Goal: Task Accomplishment & Management: Use online tool/utility

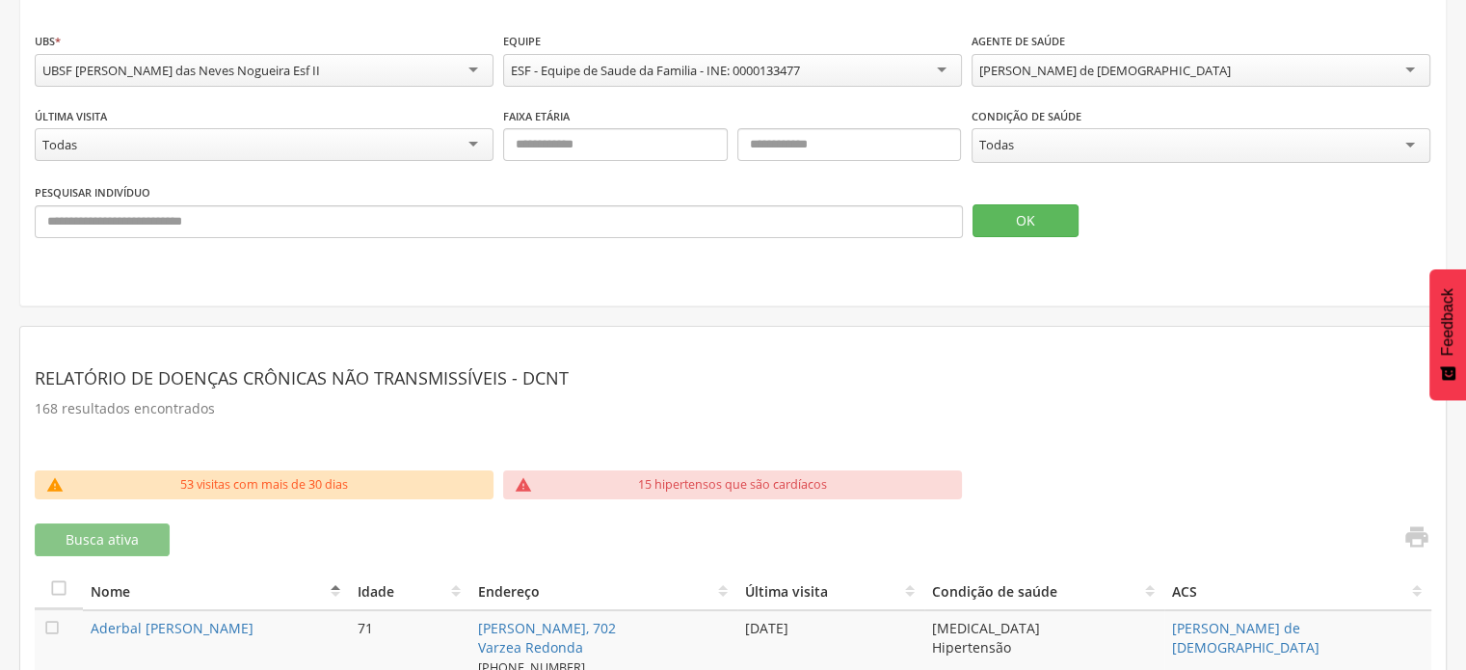
scroll to position [148, 0]
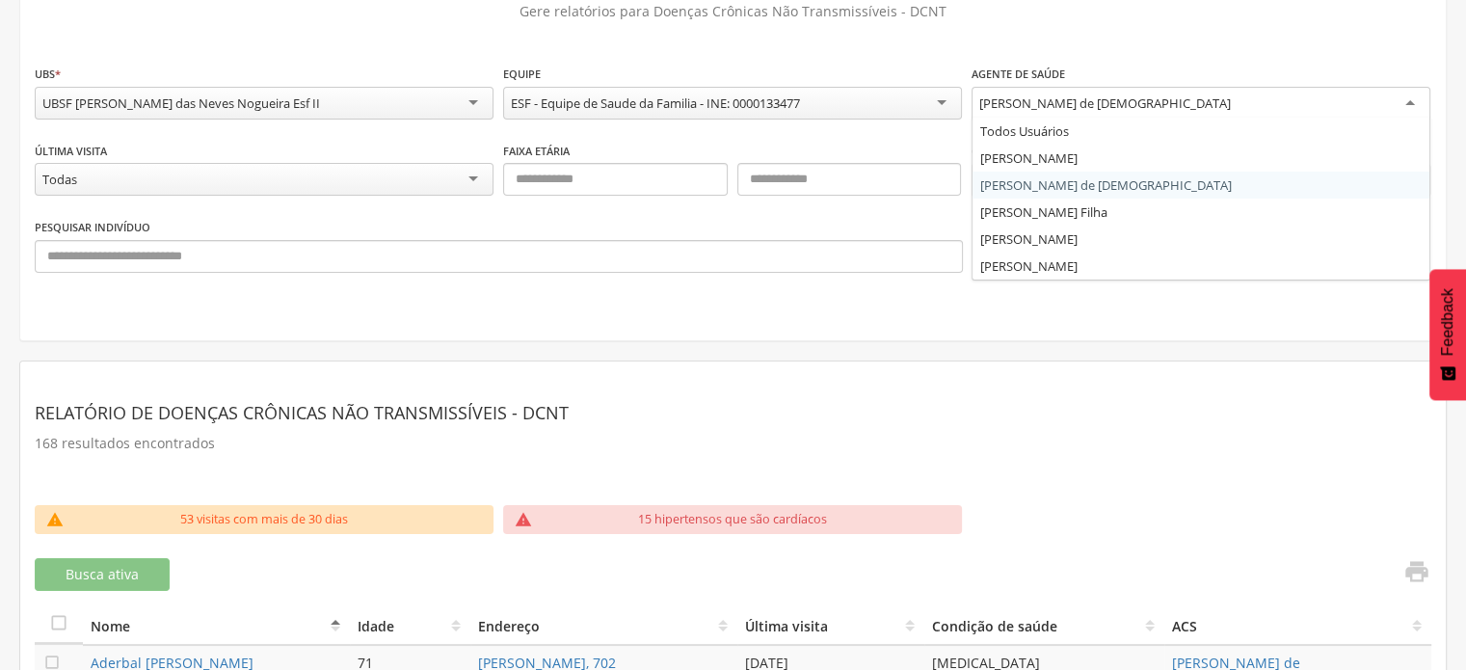
click at [1122, 108] on div "[PERSON_NAME] de [DEMOGRAPHIC_DATA]" at bounding box center [1105, 102] width 252 height 17
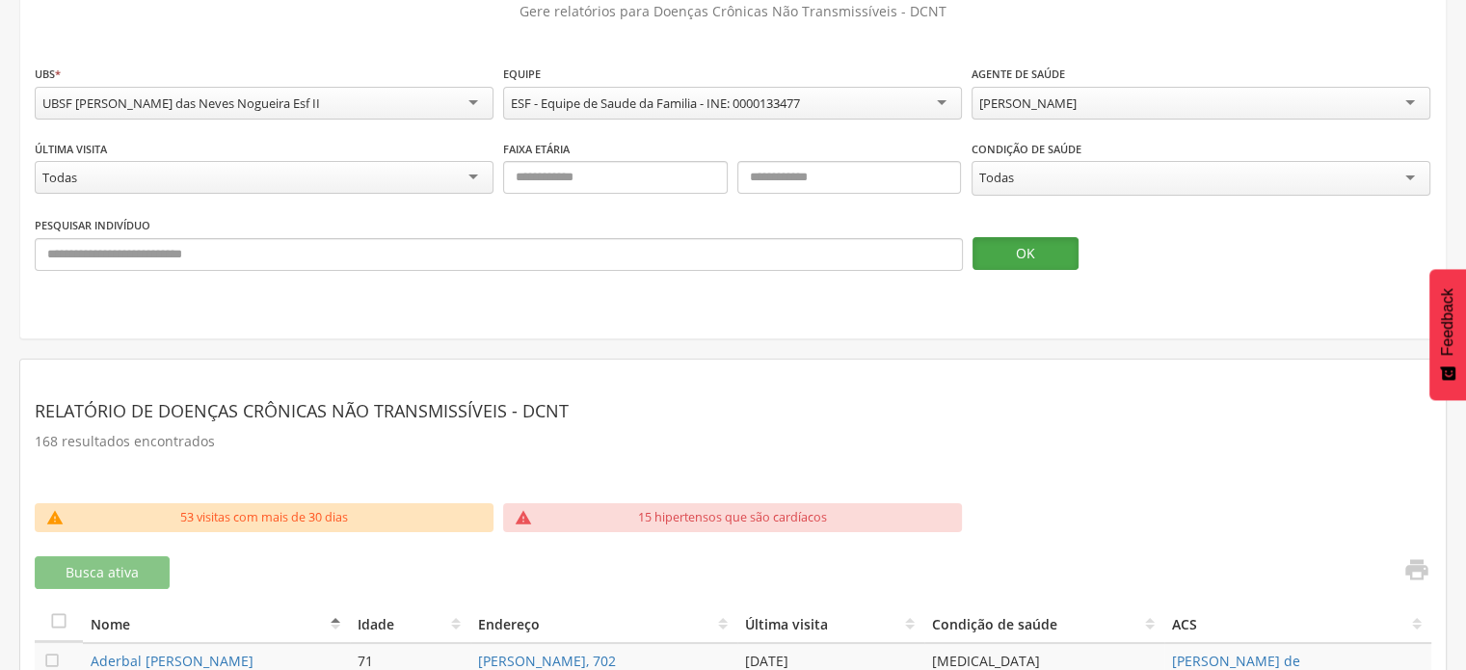
click at [991, 240] on button "OK" at bounding box center [1025, 253] width 106 height 33
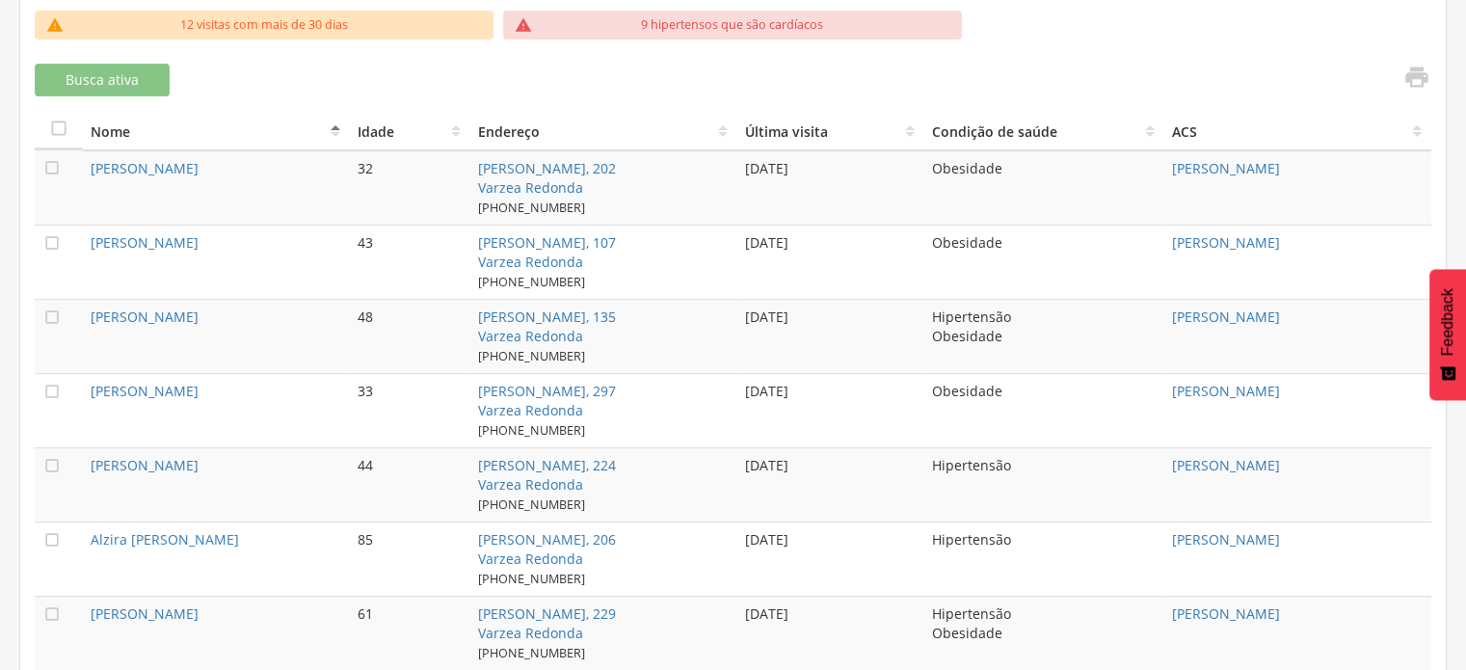
scroll to position [0, 0]
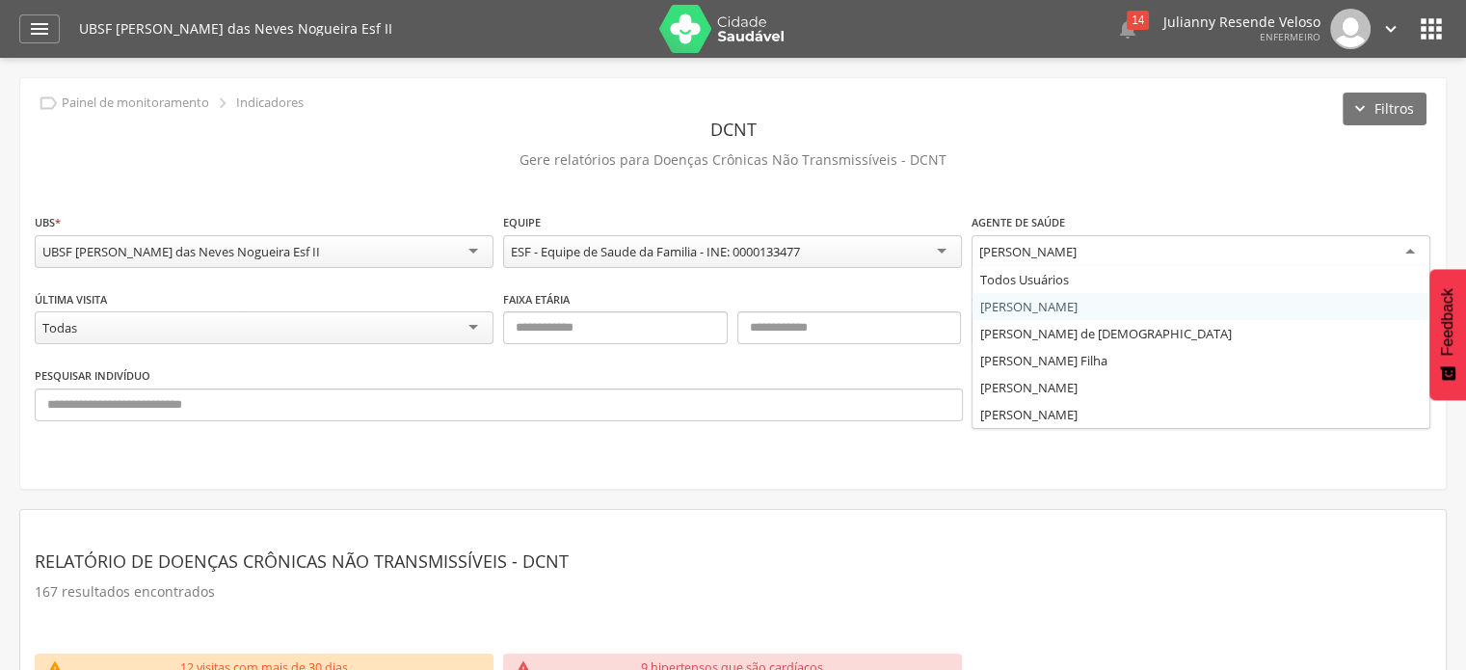
click at [1077, 246] on div "[PERSON_NAME]" at bounding box center [1027, 251] width 97 height 17
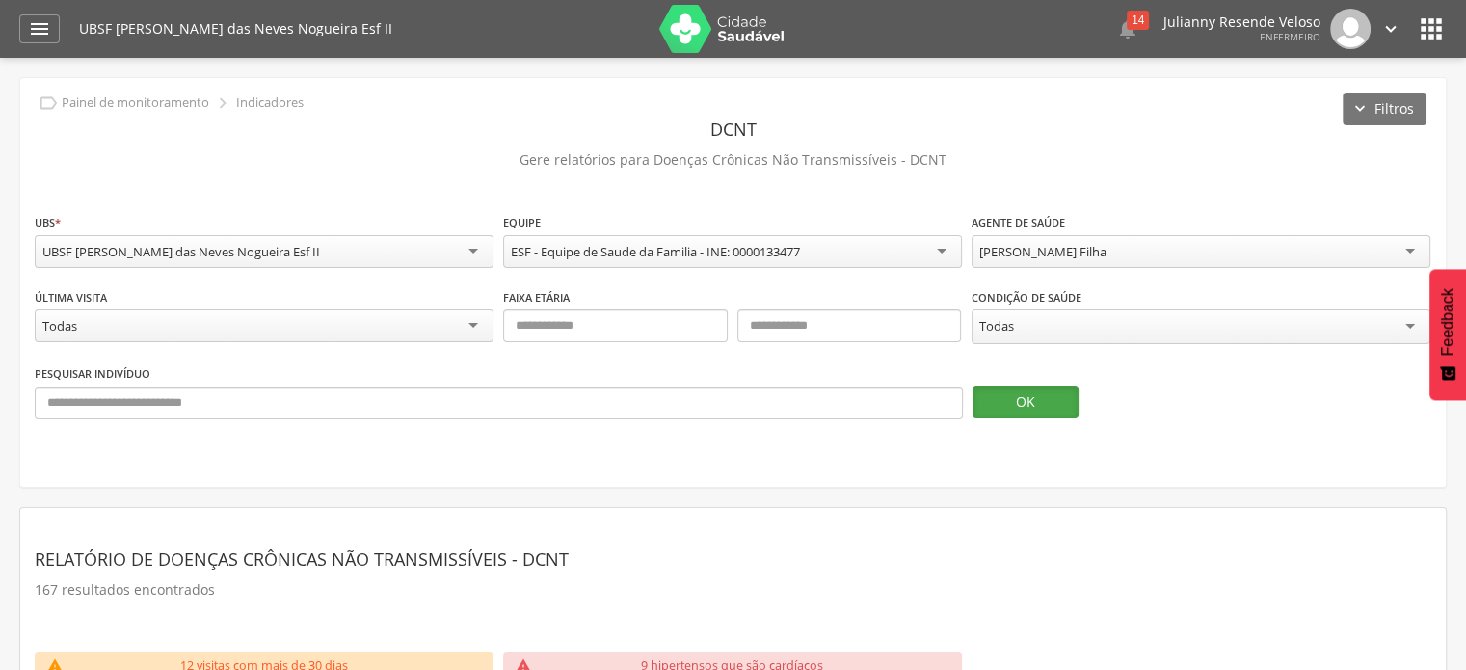
click at [1014, 403] on button "OK" at bounding box center [1025, 402] width 106 height 33
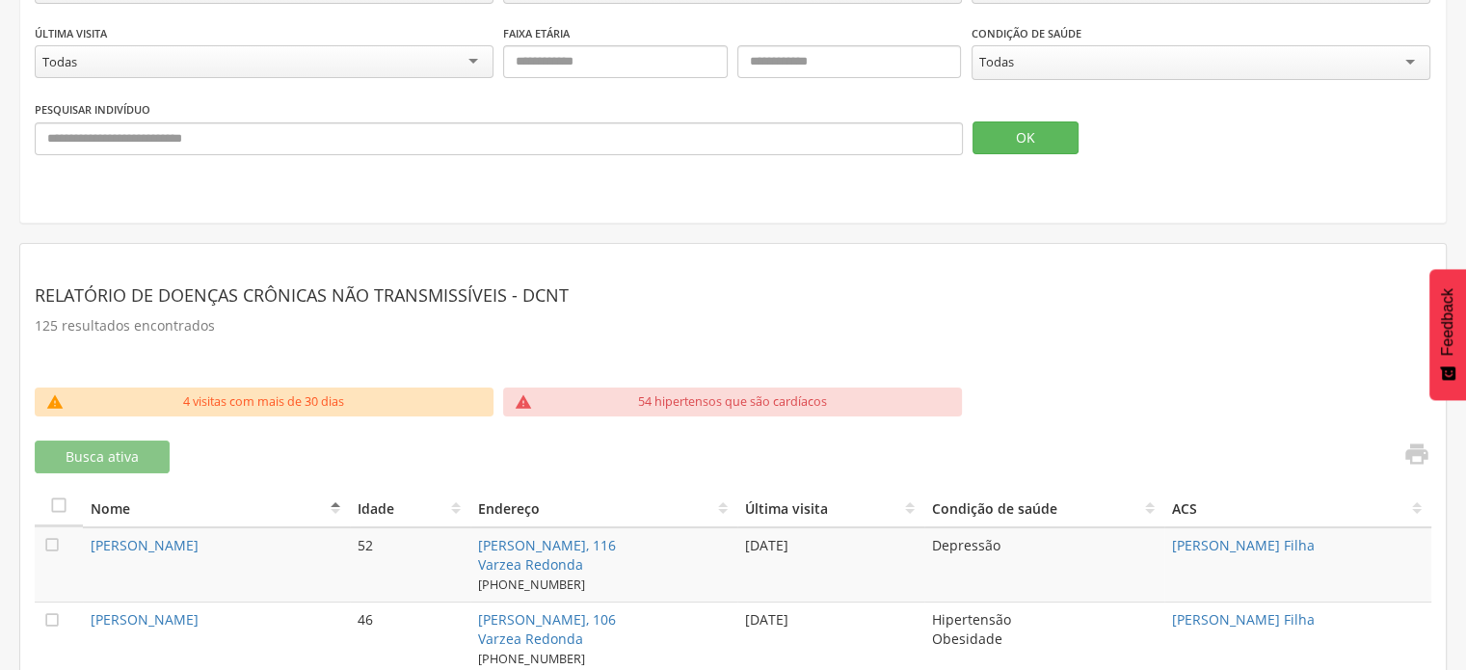
scroll to position [202, 0]
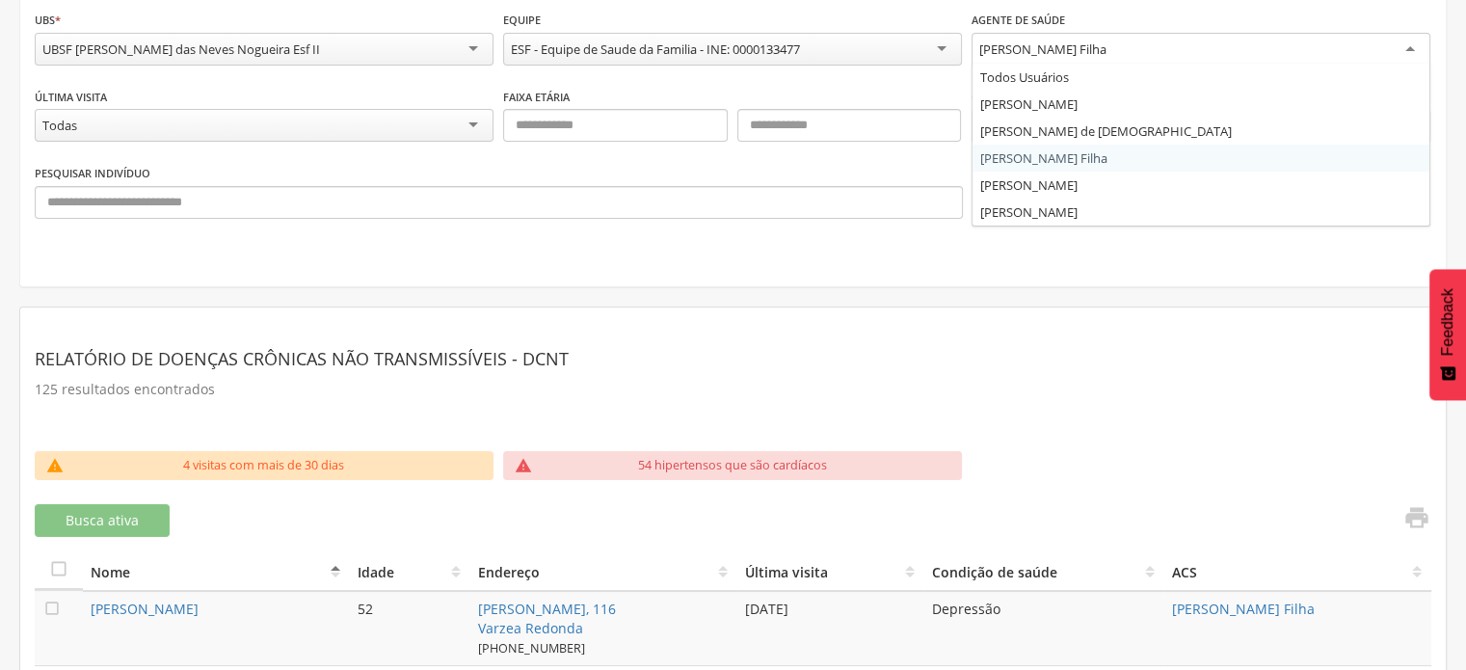
click at [1130, 45] on div "[PERSON_NAME] Filha" at bounding box center [1201, 50] width 459 height 35
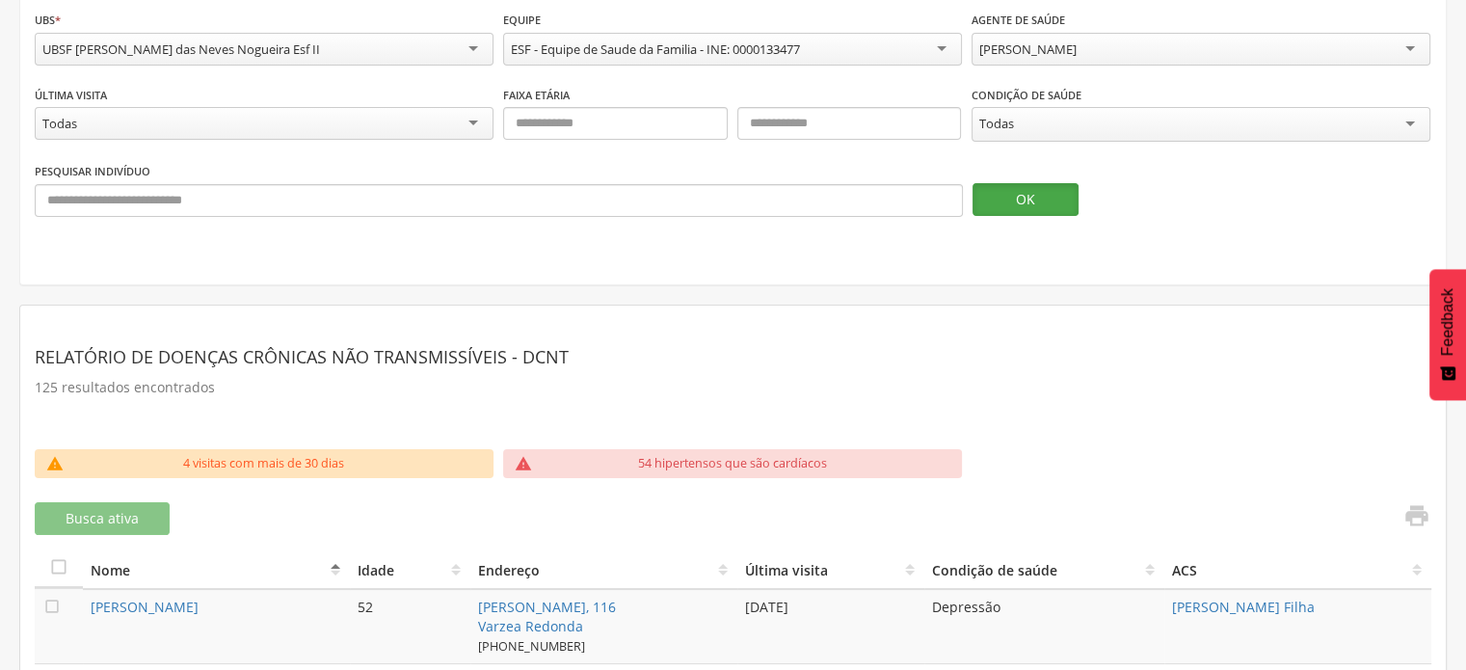
click at [1057, 192] on button "OK" at bounding box center [1025, 199] width 106 height 33
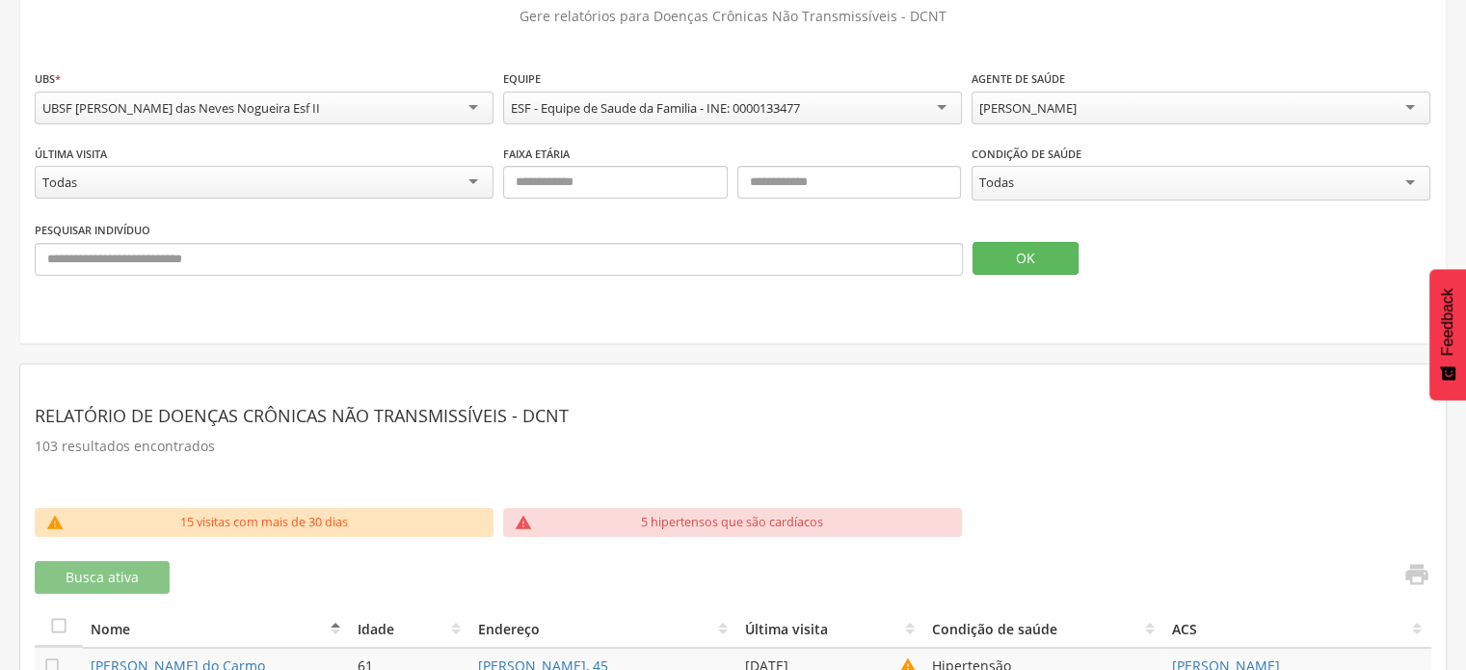
scroll to position [0, 0]
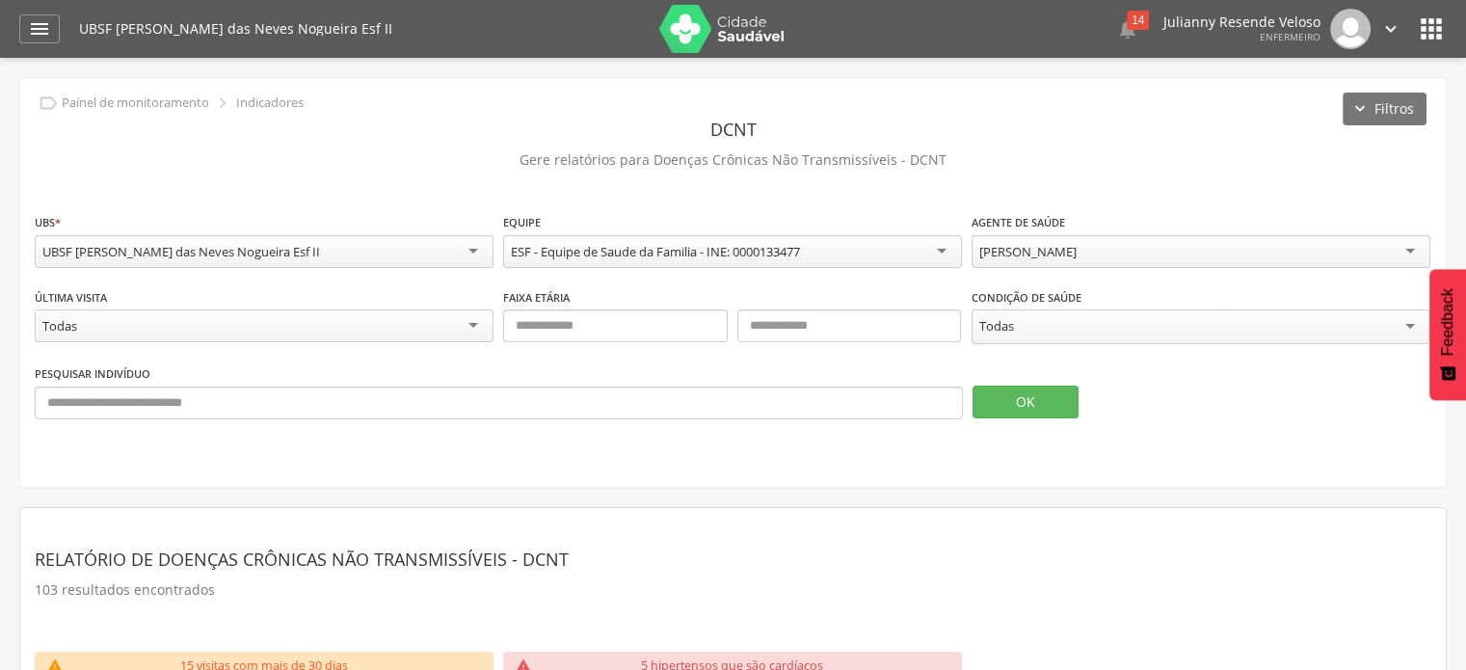
click at [1126, 244] on div "[PERSON_NAME]" at bounding box center [1201, 251] width 459 height 33
click at [1047, 406] on button "OK" at bounding box center [1025, 402] width 106 height 33
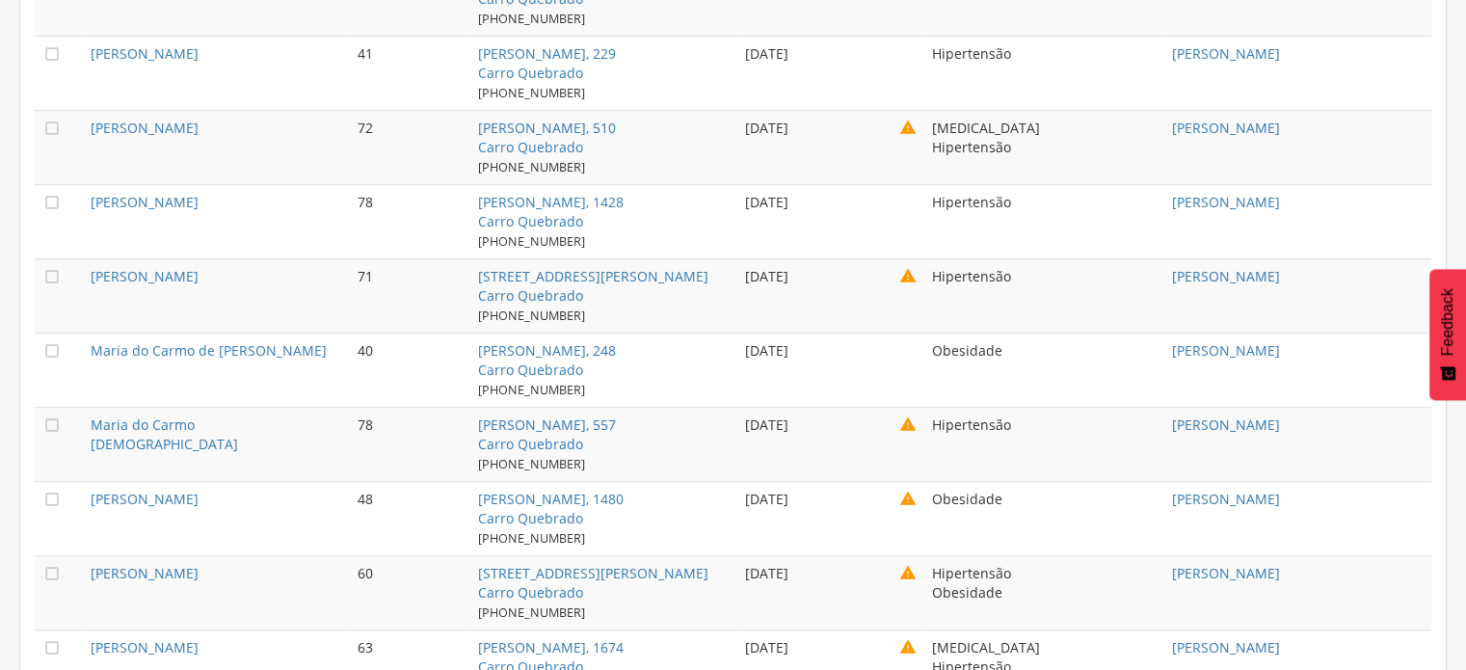
scroll to position [8512, 0]
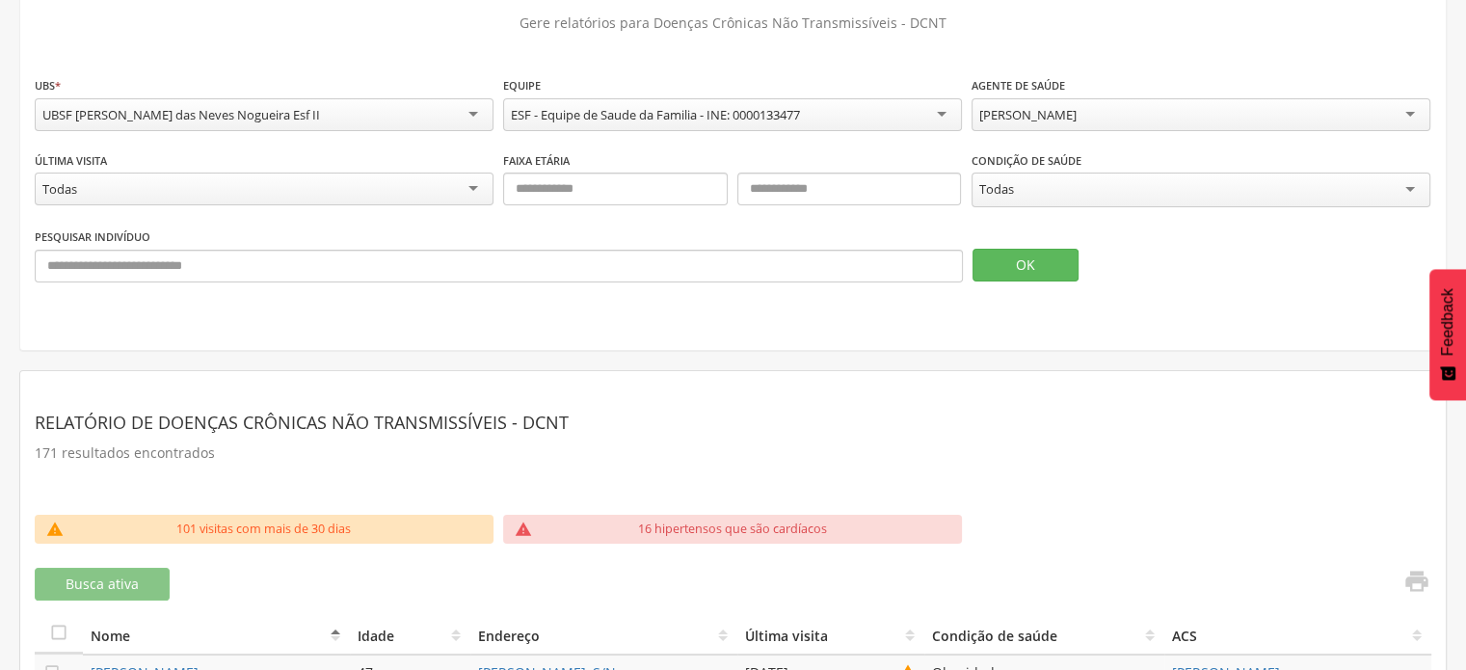
scroll to position [135, 0]
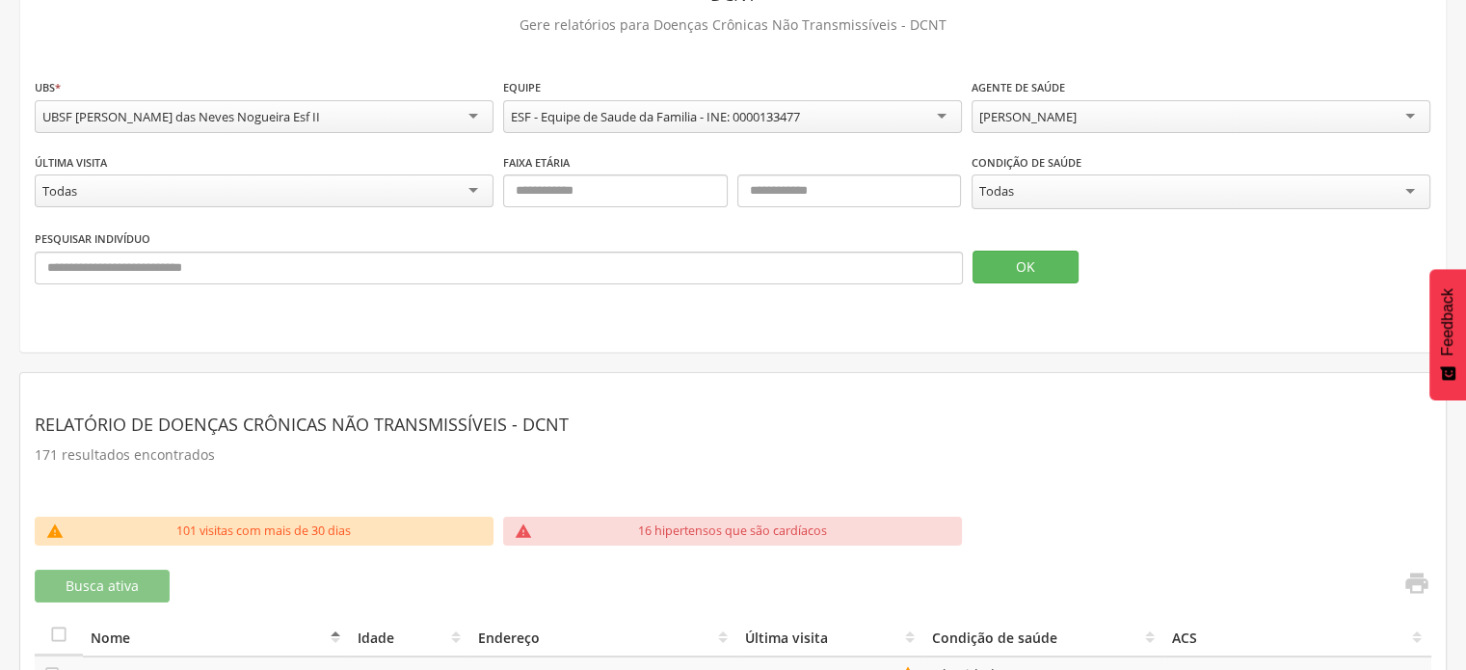
click at [1184, 118] on div "[PERSON_NAME]" at bounding box center [1201, 116] width 459 height 33
click at [1029, 256] on button "OK" at bounding box center [1025, 267] width 106 height 33
click at [1093, 128] on div "[PERSON_NAME]" at bounding box center [1201, 116] width 459 height 33
click at [1025, 260] on button "OK" at bounding box center [1025, 267] width 106 height 33
click at [1080, 115] on div "[PERSON_NAME] Filha" at bounding box center [1042, 116] width 127 height 17
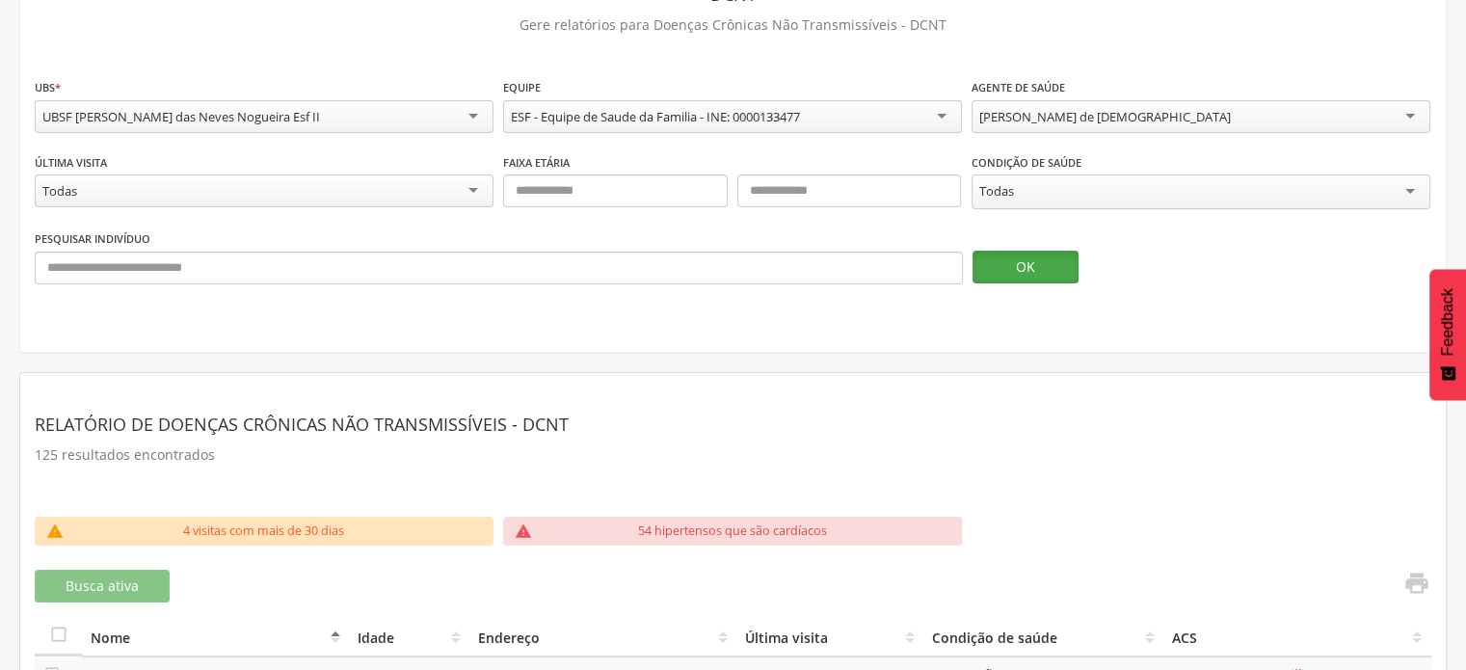
click at [1048, 261] on button "OK" at bounding box center [1025, 267] width 106 height 33
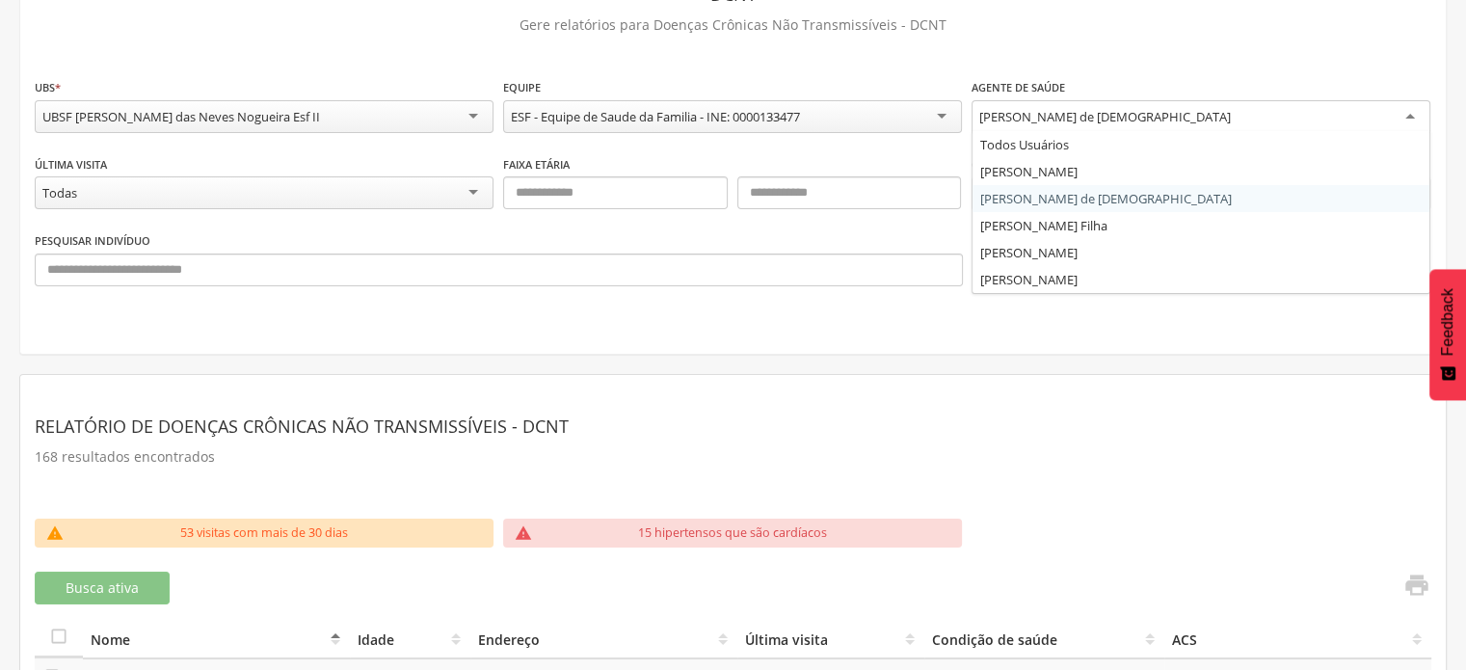
click at [1056, 111] on div "[PERSON_NAME] de [DEMOGRAPHIC_DATA]" at bounding box center [1105, 116] width 252 height 17
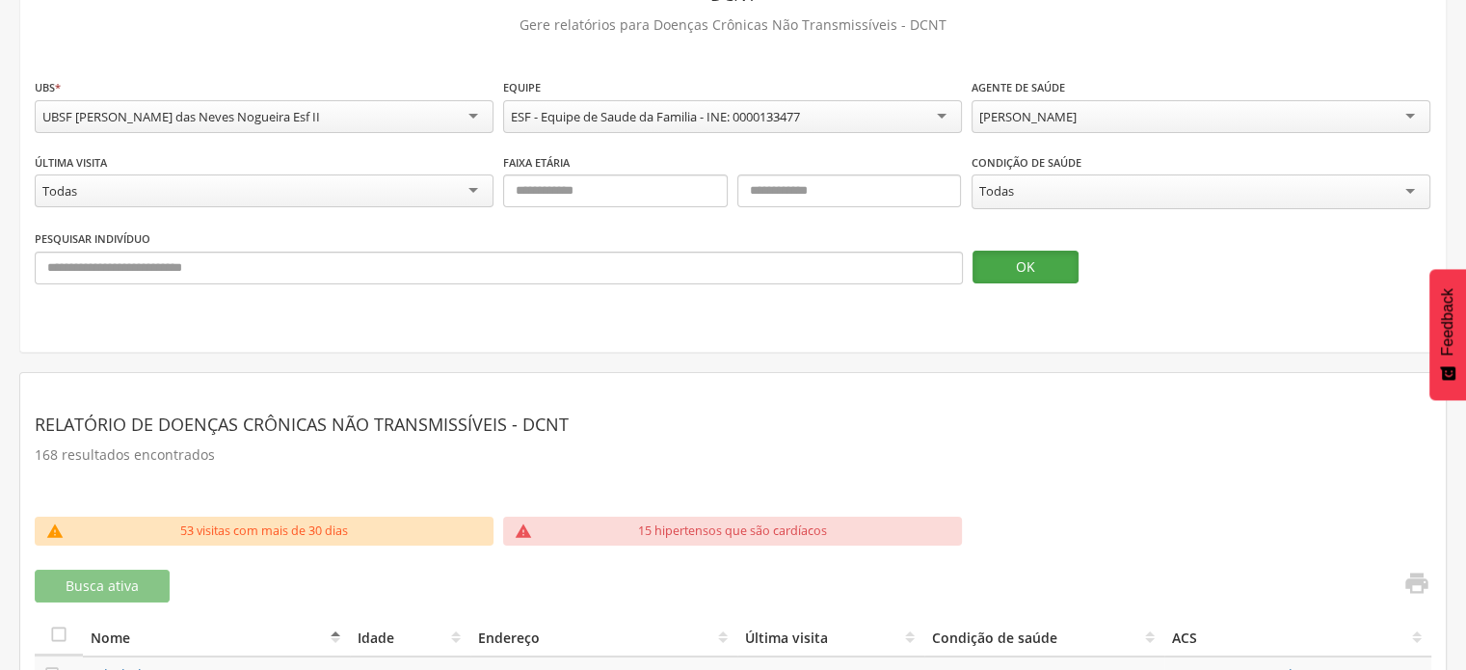
click at [1048, 259] on button "OK" at bounding box center [1025, 267] width 106 height 33
